Goal: Information Seeking & Learning: Learn about a topic

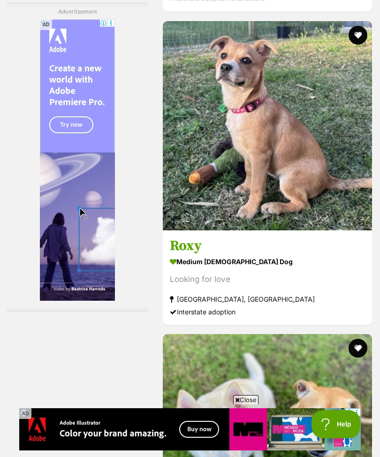
scroll to position [14083, 0]
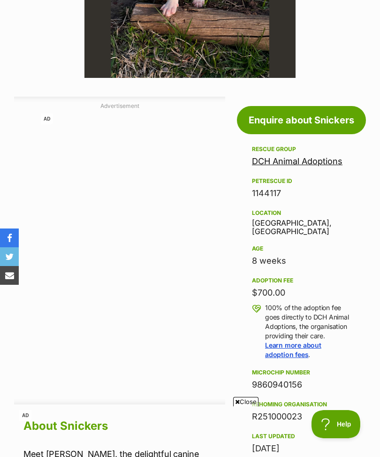
scroll to position [322, 0]
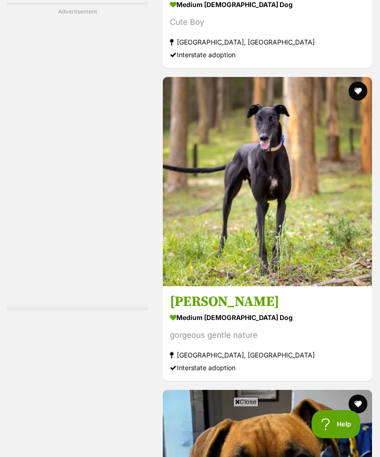
scroll to position [20100, 0]
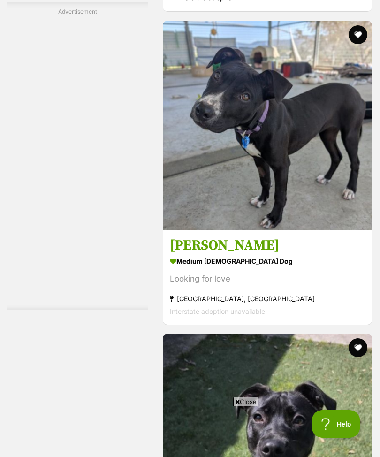
scroll to position [20784, 0]
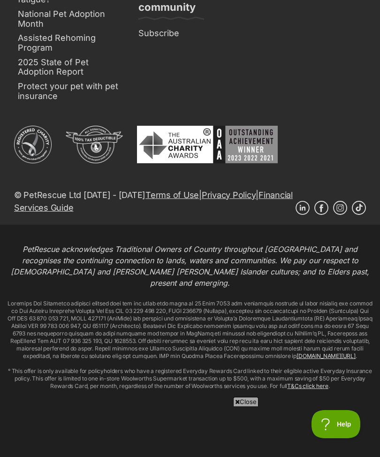
scroll to position [22683, 0]
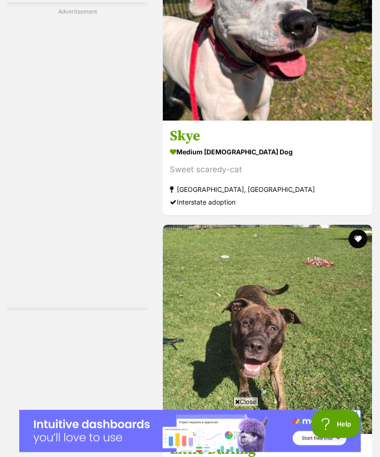
scroll to position [11035, 0]
